Goal: Information Seeking & Learning: Learn about a topic

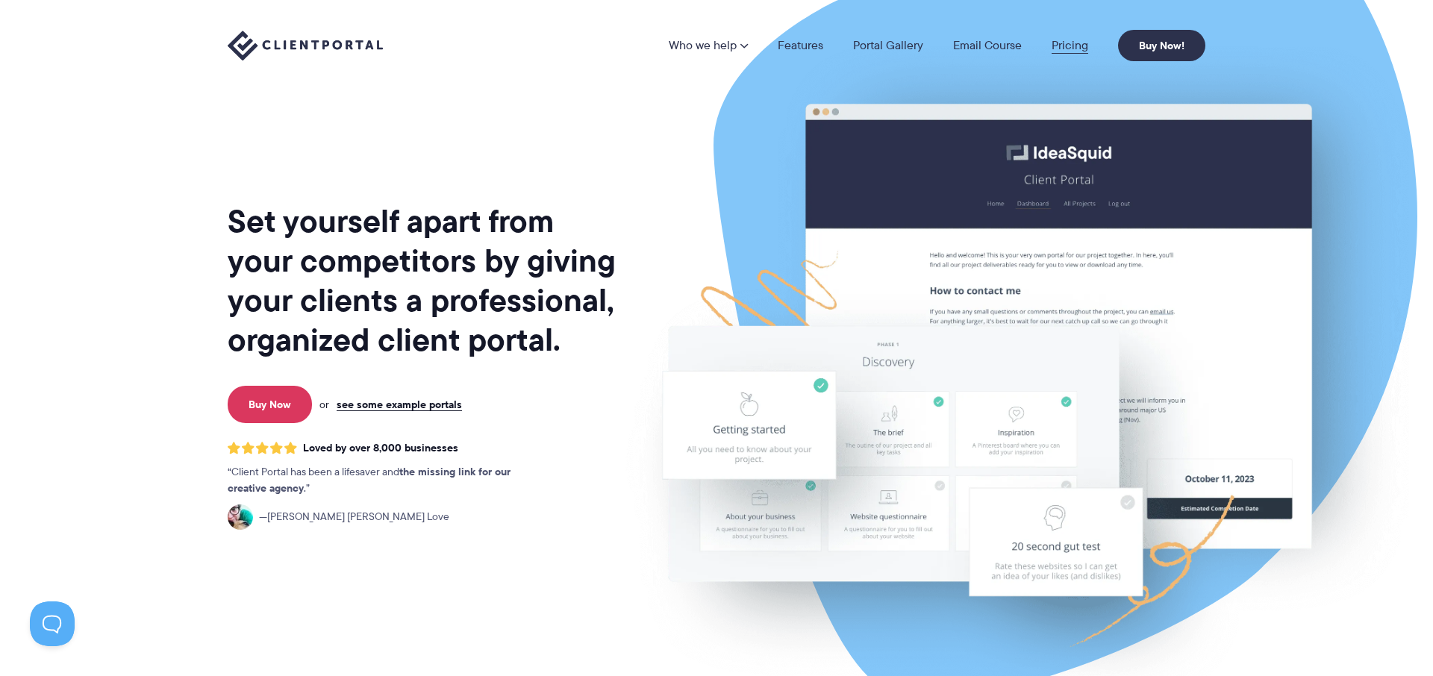
click at [1058, 46] on link "Pricing" at bounding box center [1069, 46] width 37 height 12
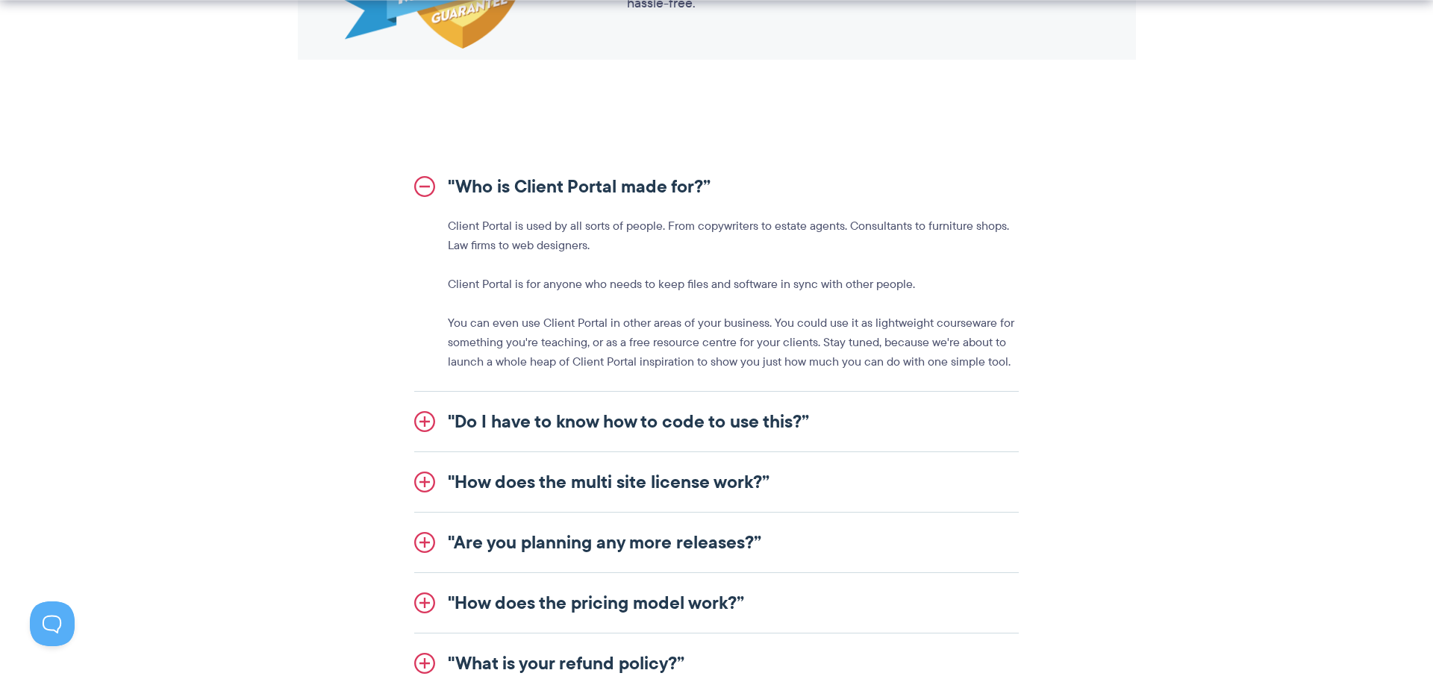
scroll to position [1654, 0]
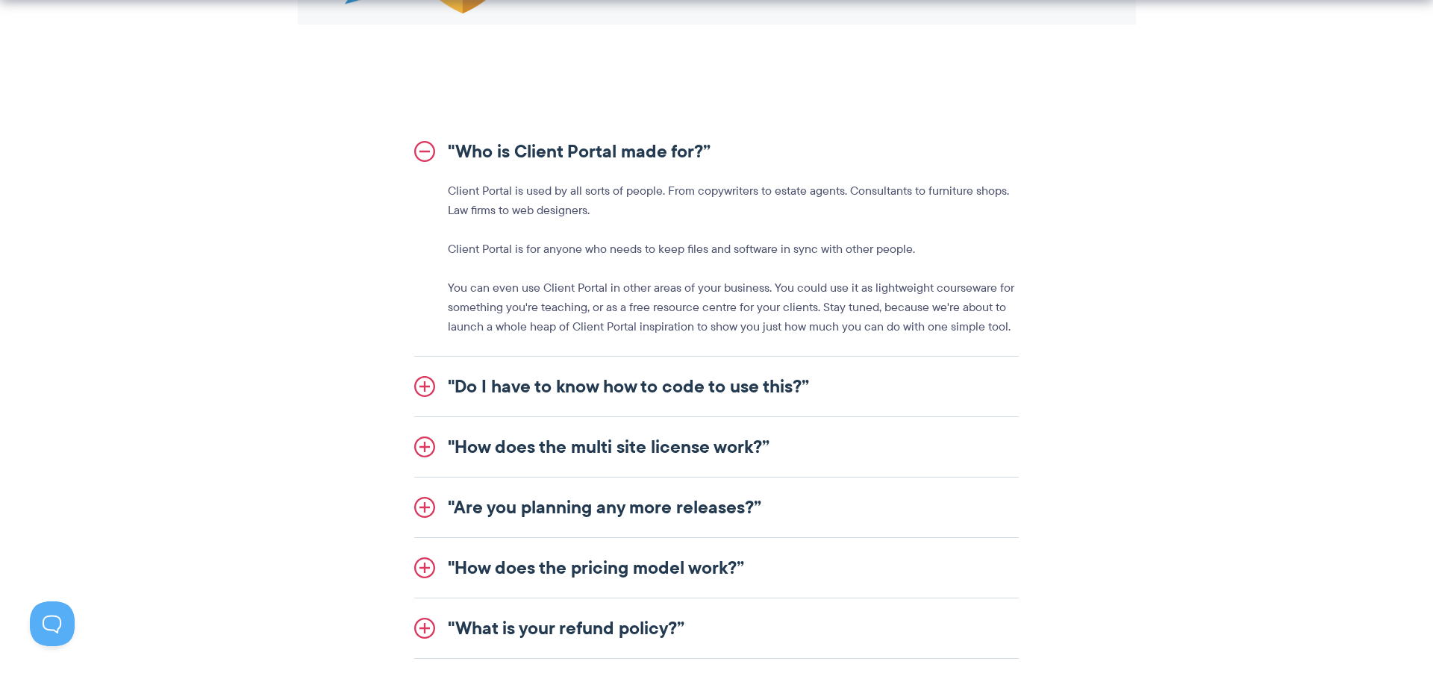
click at [847, 393] on link ""Do I have to know how to code to use this?”" at bounding box center [716, 387] width 604 height 60
